Goal: Check status: Check status

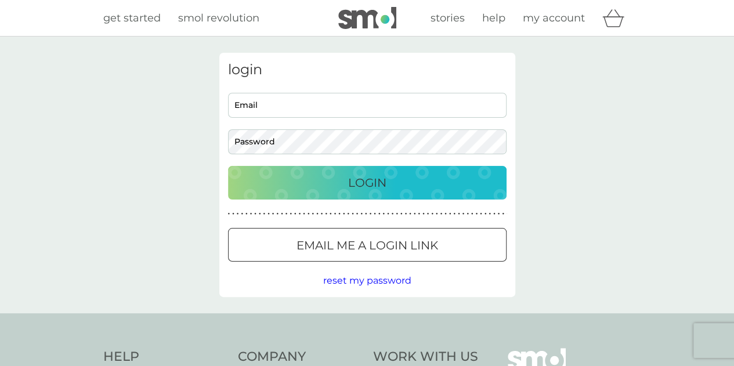
click at [274, 109] on input "Email" at bounding box center [367, 105] width 278 height 25
type input "[PERSON_NAME][EMAIL_ADDRESS][DOMAIN_NAME]"
click at [228, 166] on button "Login" at bounding box center [367, 183] width 278 height 34
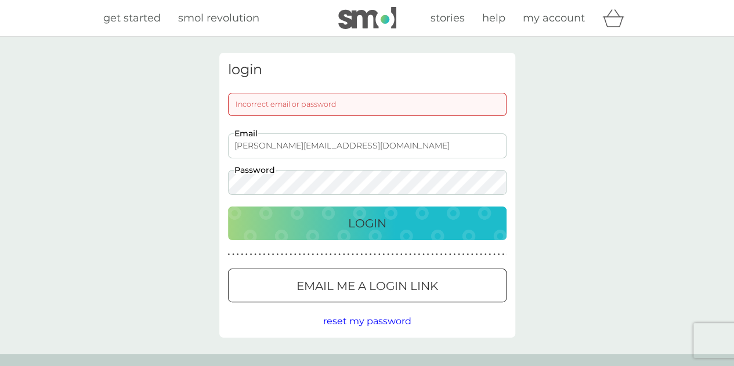
click at [188, 181] on div "login Incorrect email or password [PERSON_NAME][EMAIL_ADDRESS][DOMAIN_NAME] Ema…" at bounding box center [367, 195] width 734 height 317
click at [358, 215] on p "Login" at bounding box center [367, 223] width 38 height 19
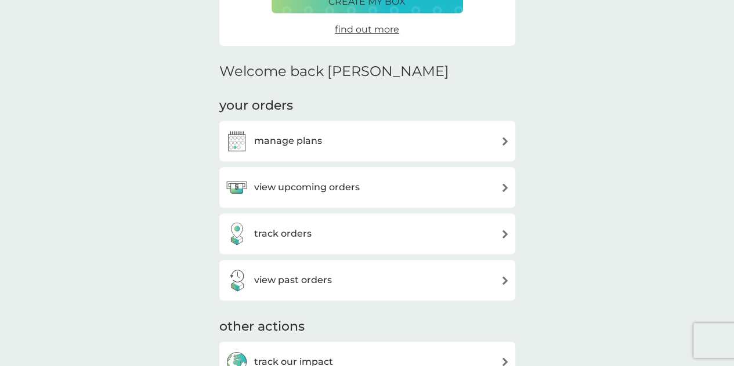
scroll to position [232, 0]
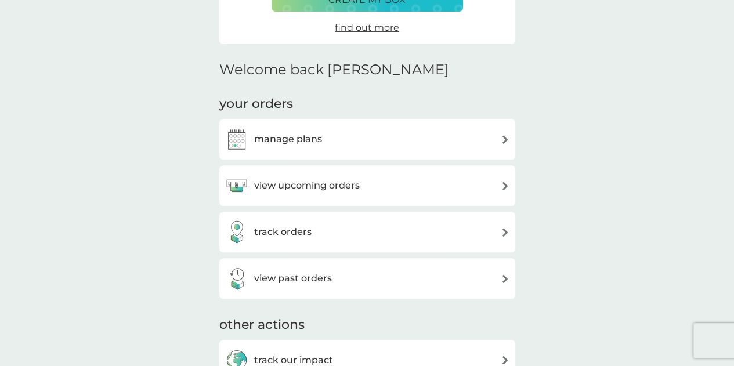
click at [383, 229] on div "track orders" at bounding box center [367, 231] width 284 height 23
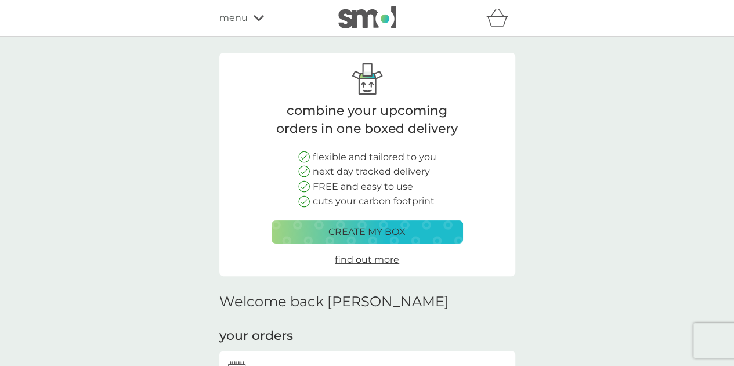
scroll to position [232, 0]
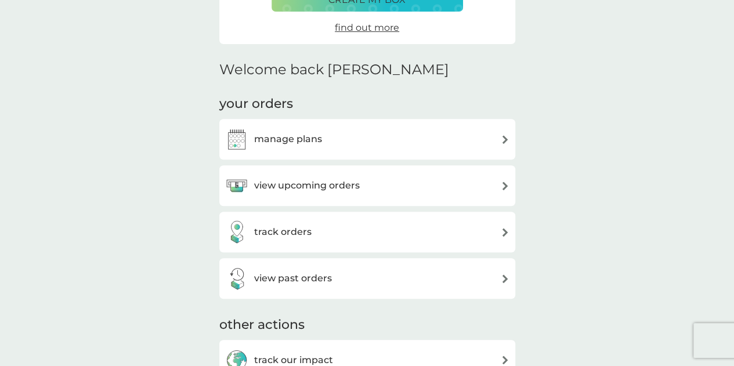
click at [350, 190] on h3 "view upcoming orders" at bounding box center [307, 185] width 106 height 15
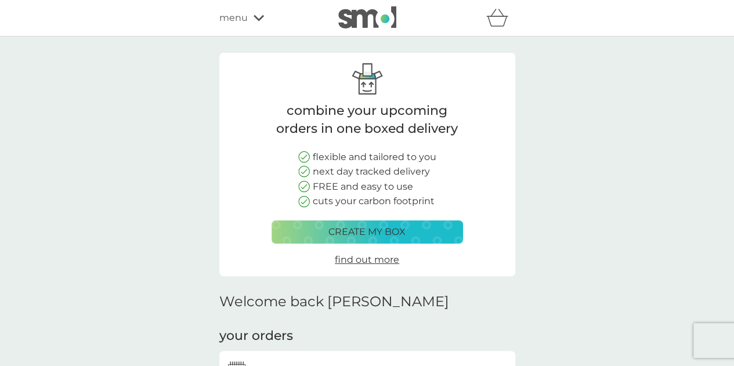
scroll to position [232, 0]
